Goal: Navigation & Orientation: Find specific page/section

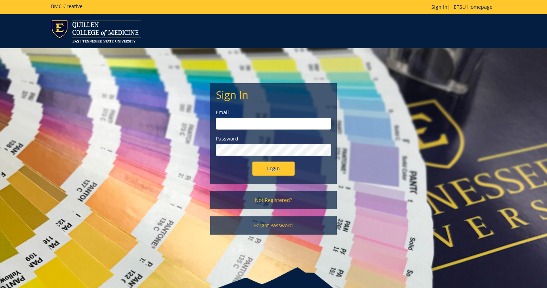
type input "[EMAIL_ADDRESS][DOMAIN_NAME]"
click at [269, 173] on input "Login" at bounding box center [273, 169] width 42 height 14
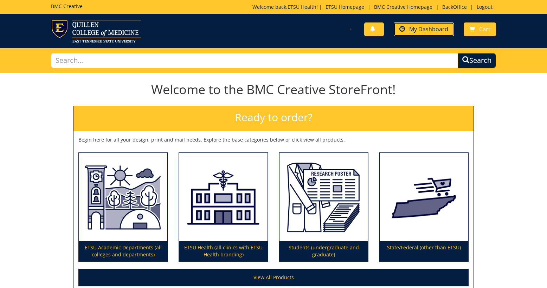
click at [434, 31] on span "My Dashboard" at bounding box center [428, 29] width 39 height 8
click at [458, 5] on link "BackOffice" at bounding box center [455, 7] width 32 height 7
